Goal: Navigation & Orientation: Find specific page/section

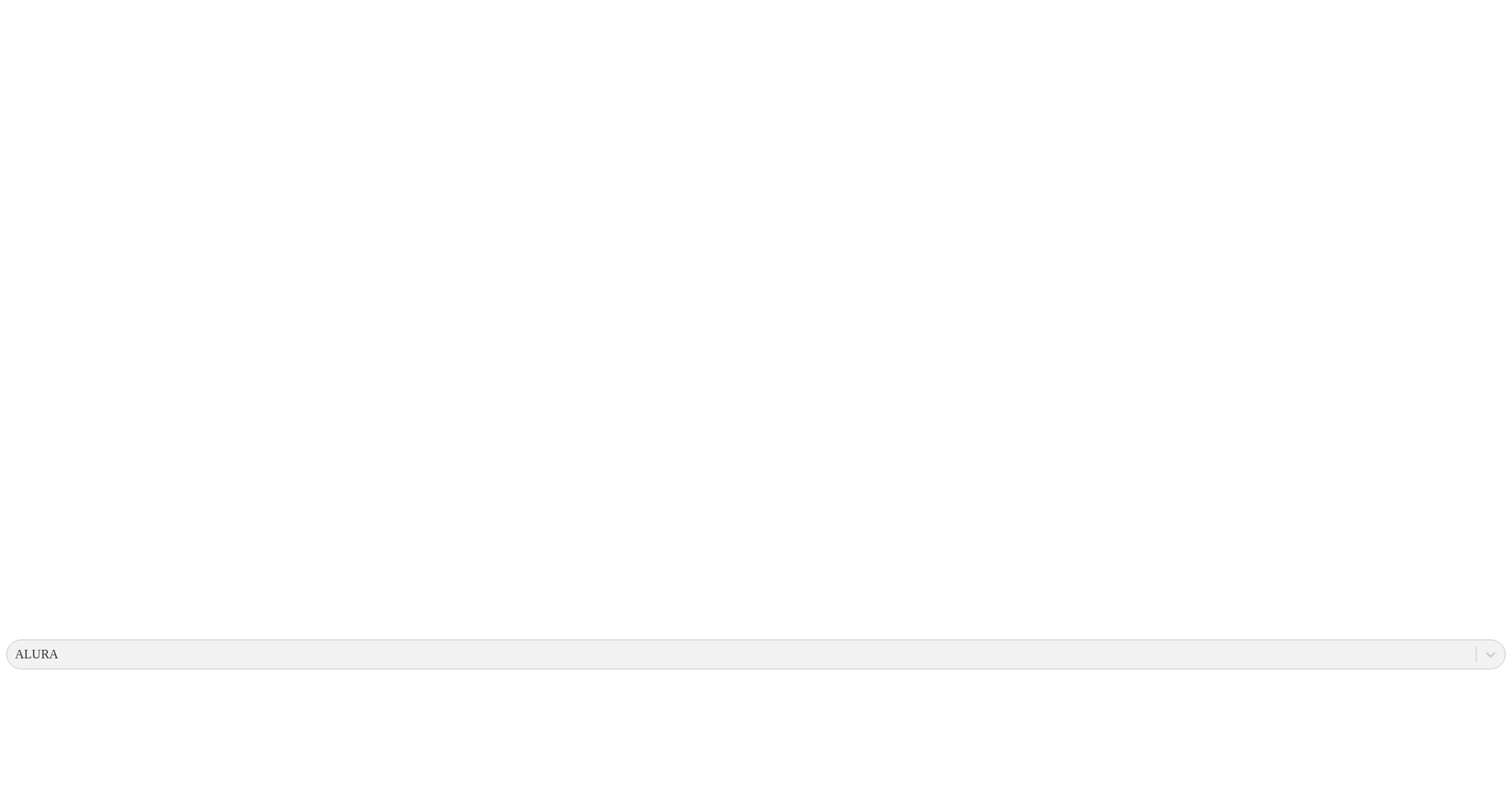
click at [33, 43] on icon at bounding box center [30, 321] width 49 height 630
click at [27, 29] on icon at bounding box center [30, 321] width 49 height 630
click at [42, 32] on icon at bounding box center [30, 321] width 49 height 630
